Goal: Information Seeking & Learning: Learn about a topic

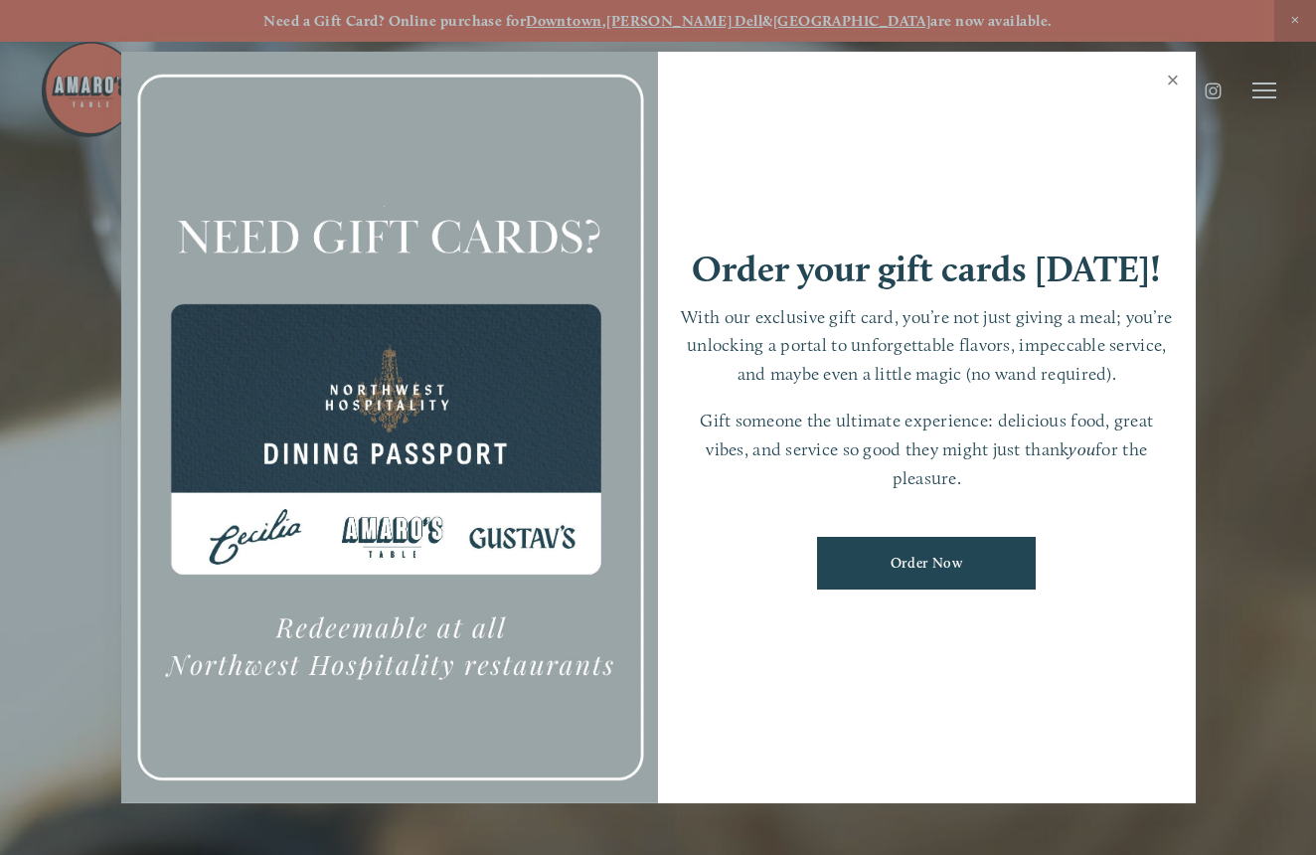
click at [1174, 80] on link "Close" at bounding box center [1173, 83] width 39 height 56
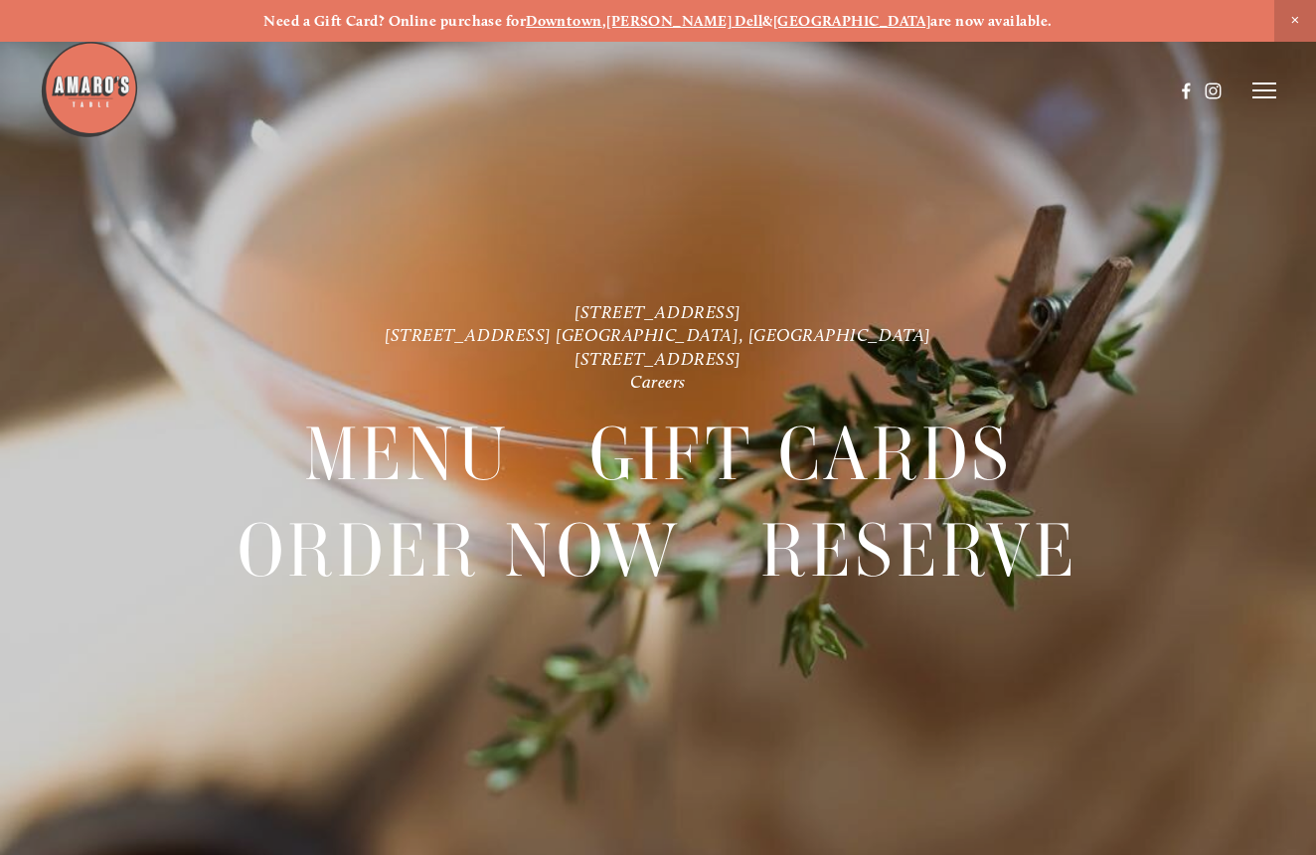
click at [1169, 88] on div at bounding box center [606, 91] width 1133 height 102
drag, startPoint x: 1237, startPoint y: 94, endPoint x: 1266, endPoint y: 93, distance: 28.8
click at [1238, 94] on header "Menu Order Now Visit Gallery 0" at bounding box center [658, 90] width 1237 height 181
click at [1266, 93] on icon at bounding box center [1264, 90] width 24 height 18
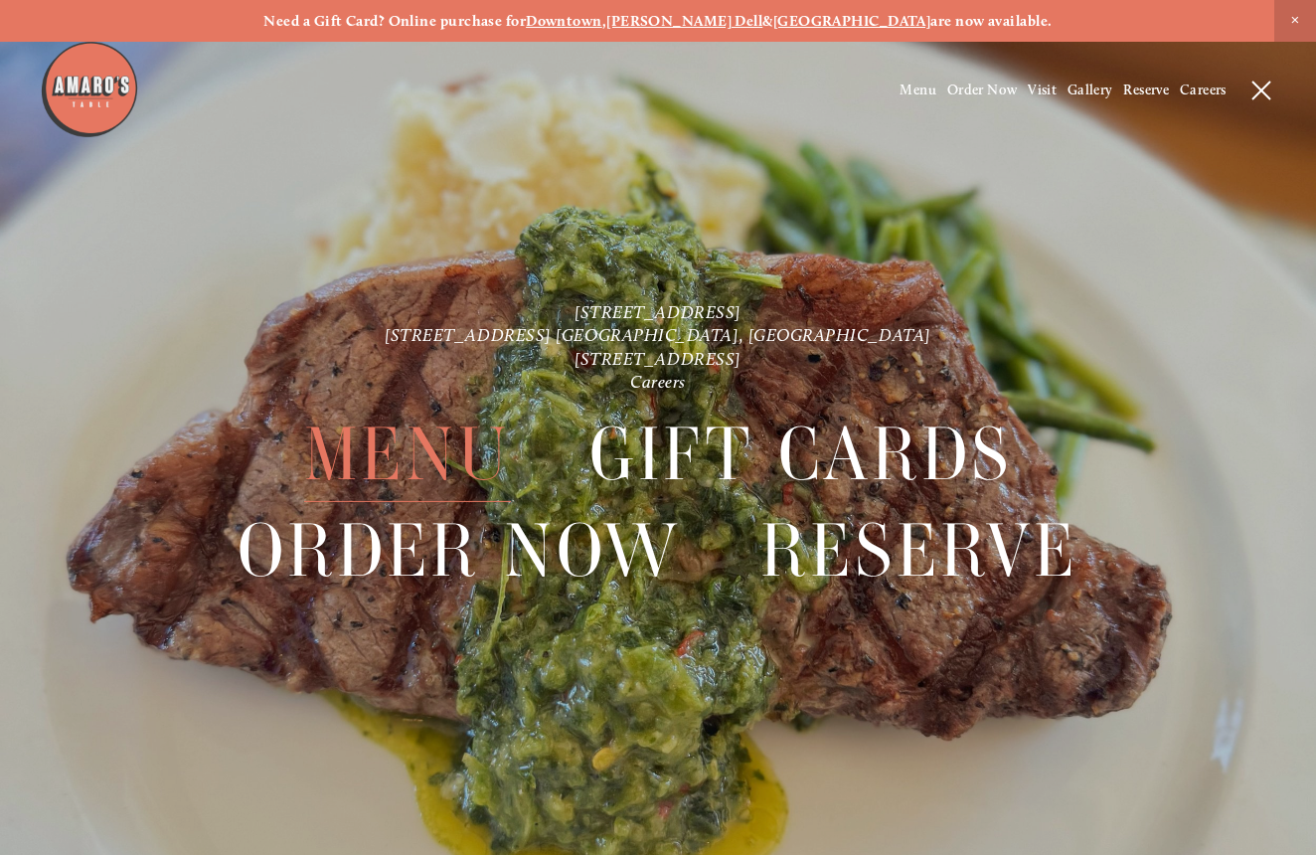
click at [410, 462] on span "Menu" at bounding box center [407, 453] width 207 height 95
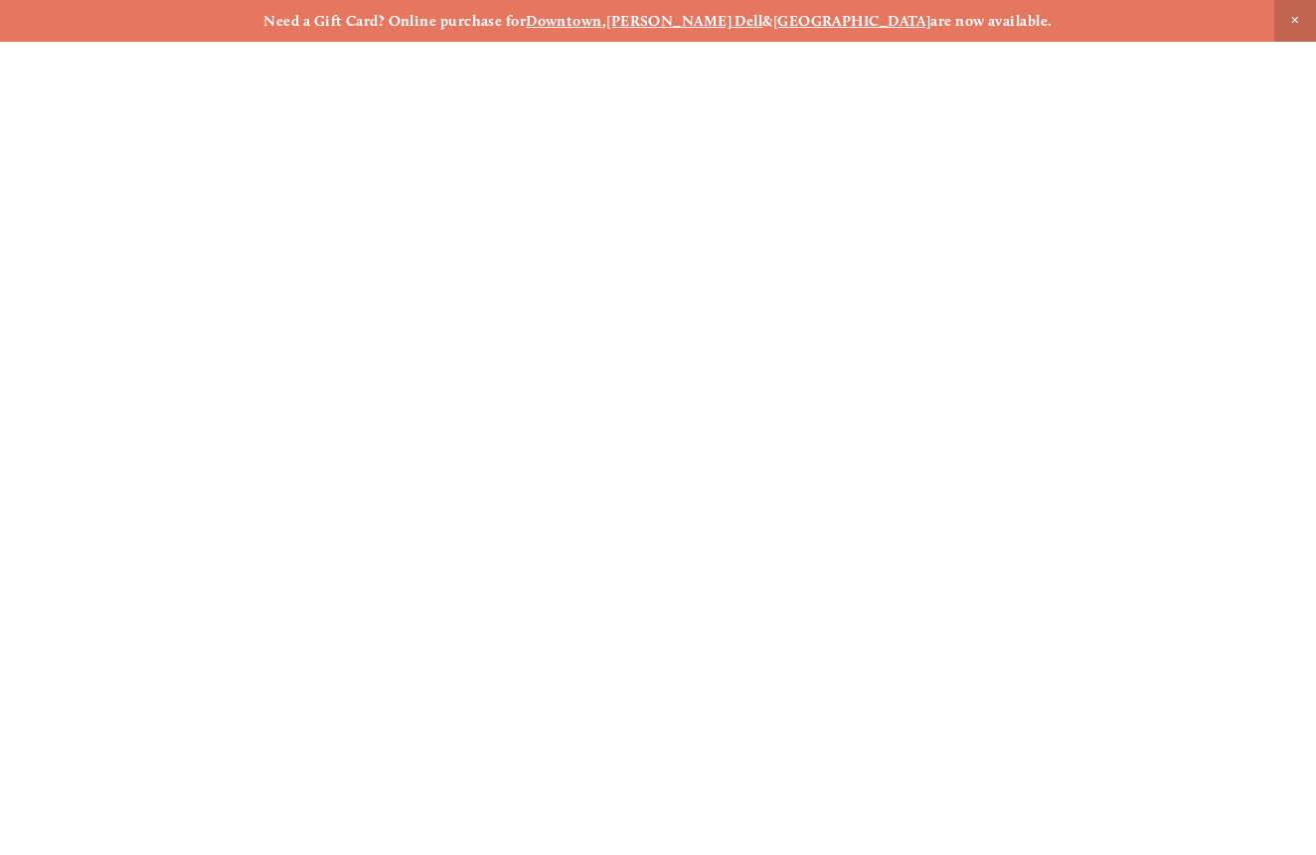
click at [410, 462] on span "Menu" at bounding box center [407, 453] width 207 height 95
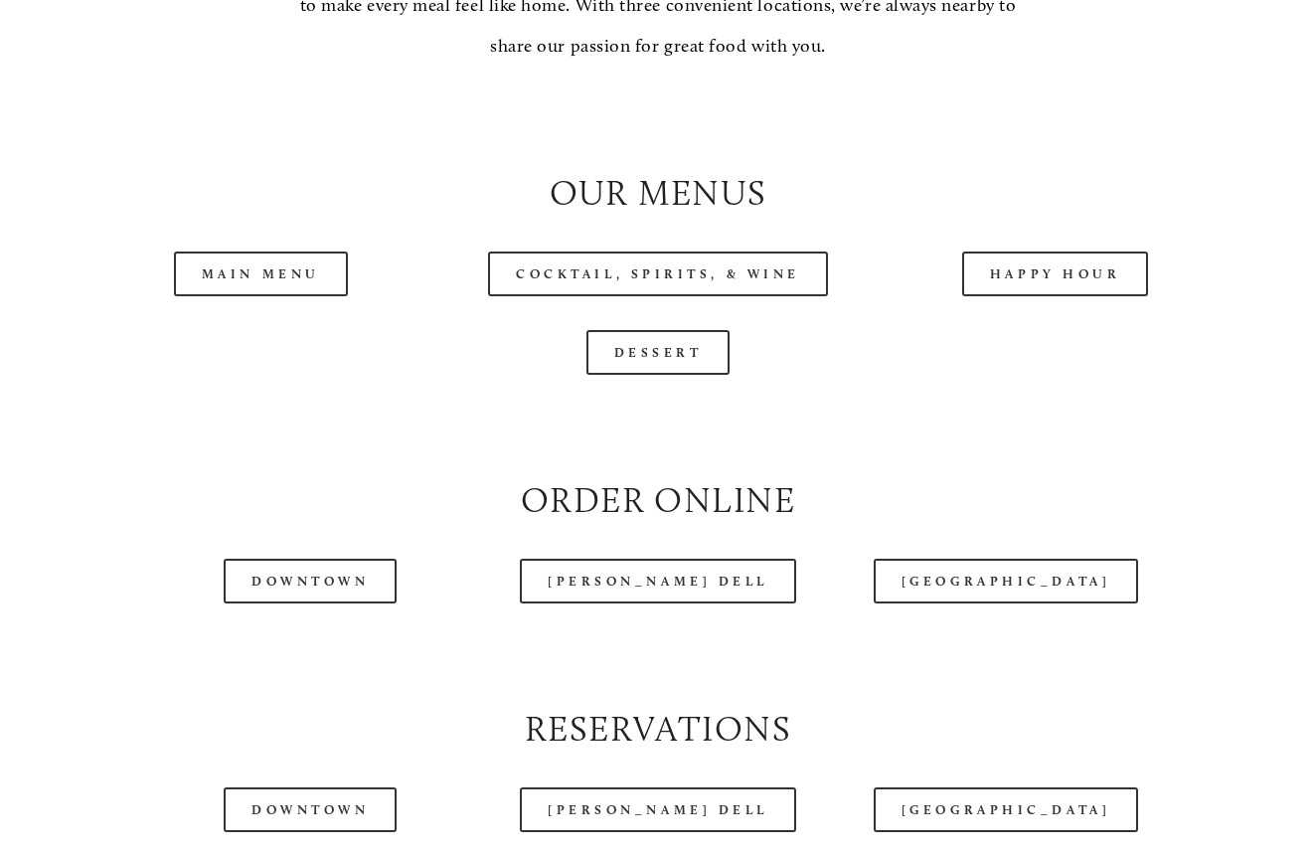
scroll to position [1822, 0]
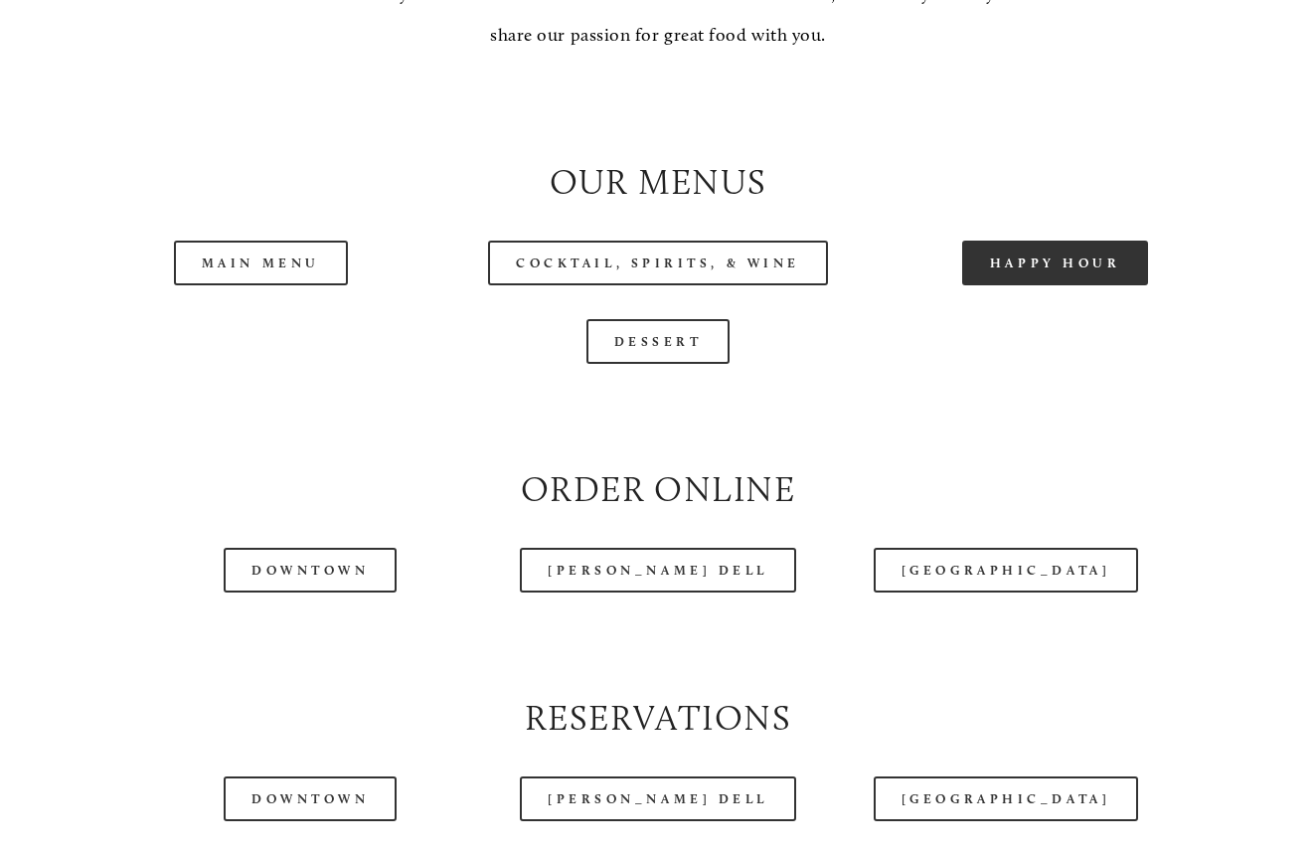
click at [1017, 263] on link "Happy Hour" at bounding box center [1055, 262] width 187 height 45
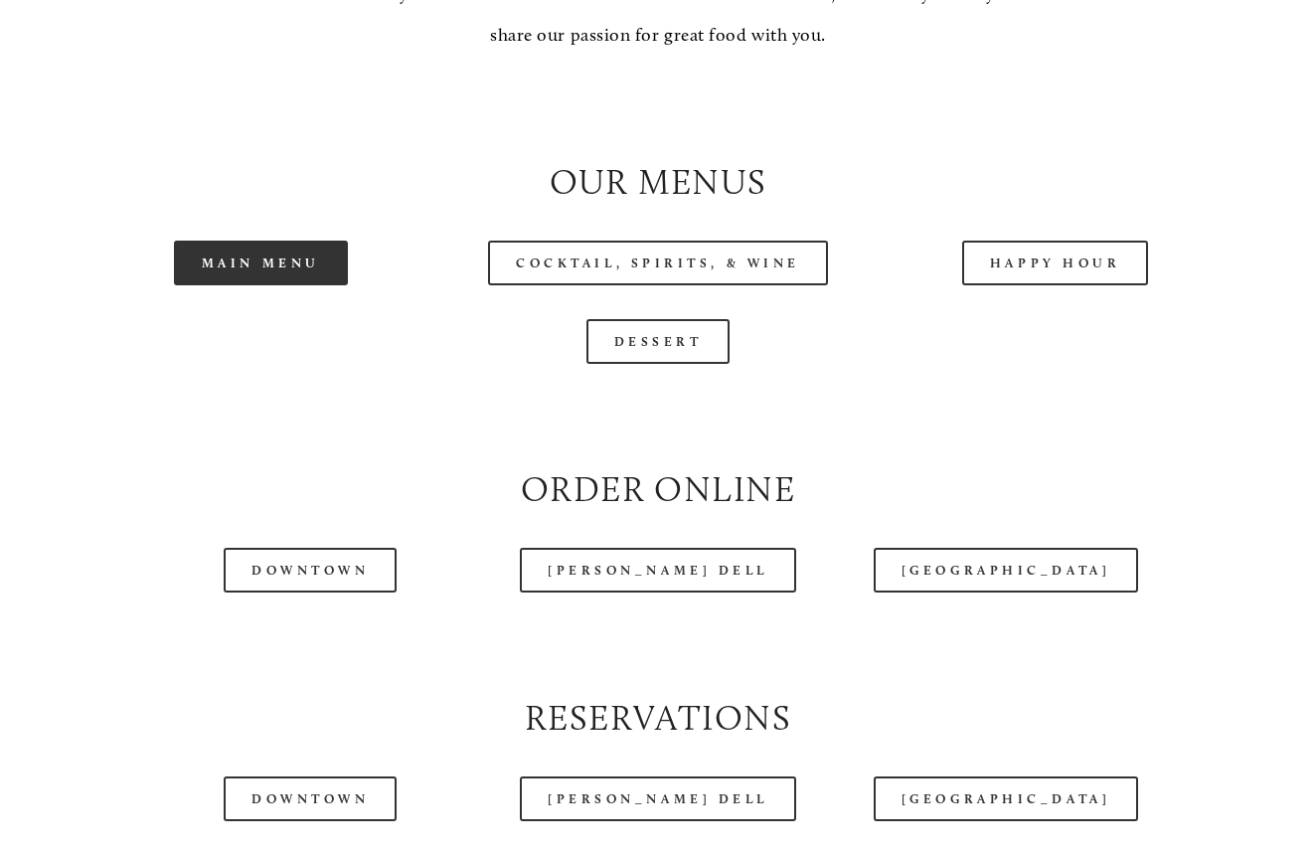
click at [230, 240] on link "Main Menu" at bounding box center [261, 262] width 174 height 45
